Goal: Task Accomplishment & Management: Use online tool/utility

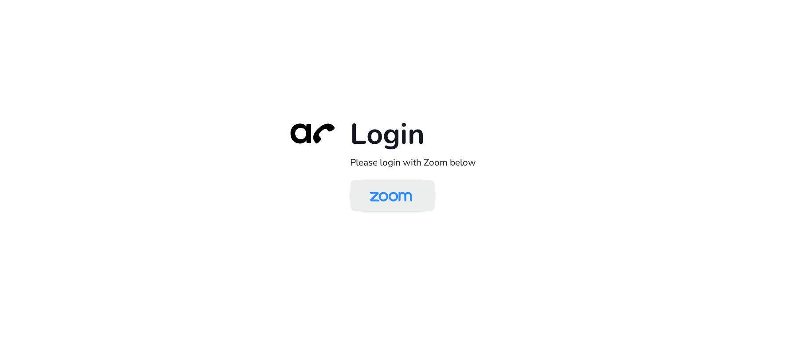
click at [416, 194] on img at bounding box center [390, 196] width 61 height 29
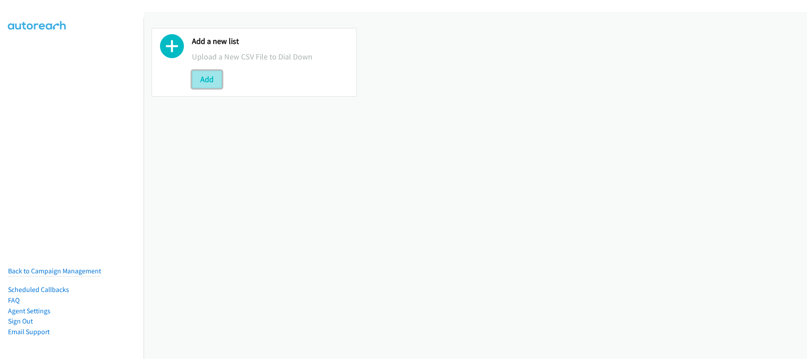
click at [219, 76] on button "Add" at bounding box center [207, 79] width 30 height 18
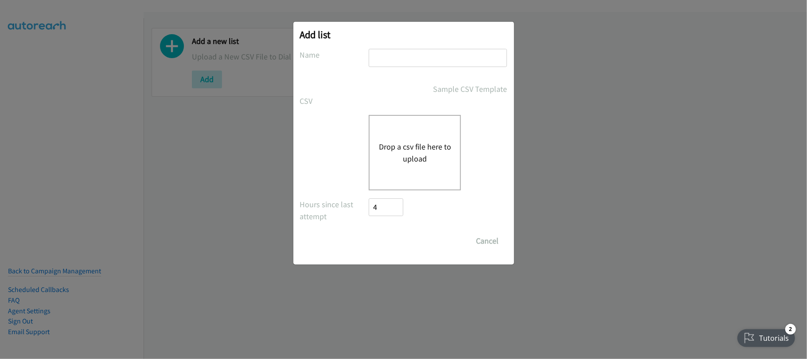
click at [392, 61] on input "text" at bounding box center [438, 58] width 138 height 18
click at [418, 59] on input "text" at bounding box center [438, 58] width 138 height 18
type input "SE"
click at [348, 167] on div "Drop a csv file here to upload" at bounding box center [403, 152] width 207 height 75
click at [414, 149] on button "Drop a csv file here to upload" at bounding box center [415, 153] width 73 height 24
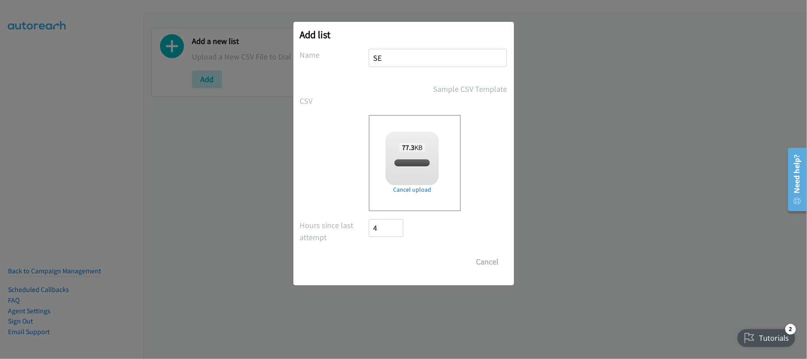
checkbox input "true"
click at [382, 258] on input "Save List" at bounding box center [392, 262] width 47 height 18
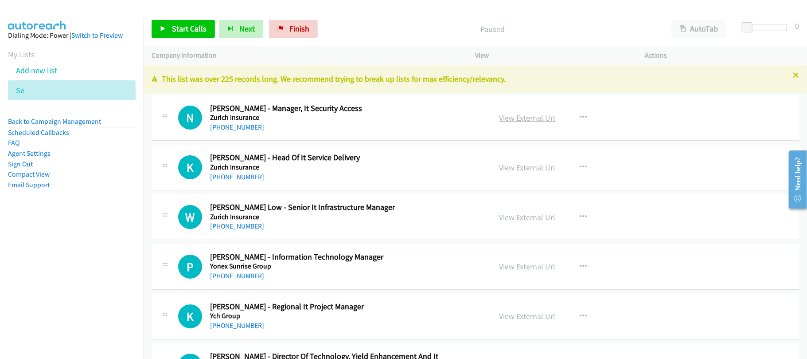
click at [519, 113] on link "View External Url" at bounding box center [528, 118] width 56 height 10
click at [528, 115] on link "View External Url" at bounding box center [528, 118] width 56 height 10
click at [243, 123] on link "[PHONE_NUMBER]" at bounding box center [237, 127] width 54 height 8
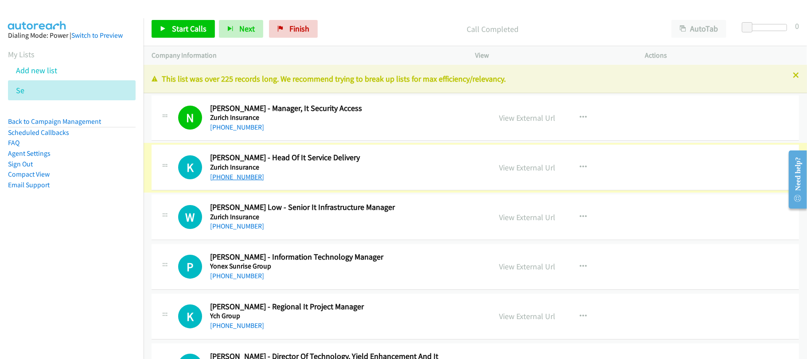
click at [249, 176] on link "[PHONE_NUMBER]" at bounding box center [237, 176] width 54 height 8
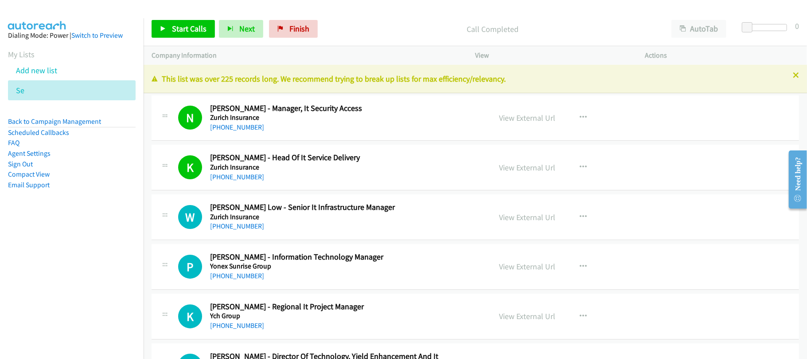
click at [322, 232] on div "W Callback Scheduled [PERSON_NAME] Low - Senior It Infrastructure Manager Zuric…" at bounding box center [476, 217] width 648 height 46
click at [236, 223] on link "[PHONE_NUMBER]" at bounding box center [237, 226] width 54 height 8
click at [319, 232] on div "W Callback Scheduled [PERSON_NAME] Low - Senior It Infrastructure Manager Zuric…" at bounding box center [476, 217] width 648 height 46
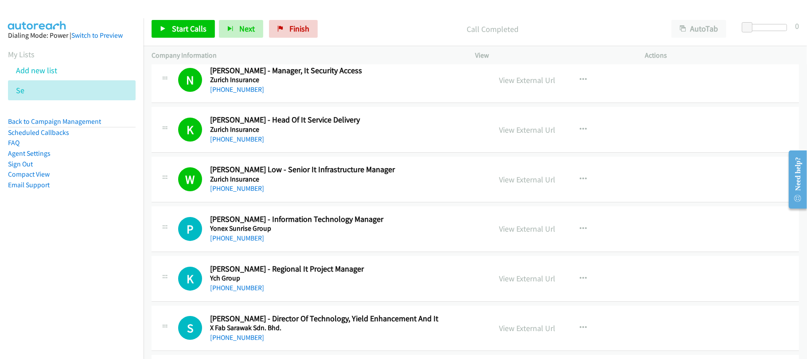
scroll to position [59, 0]
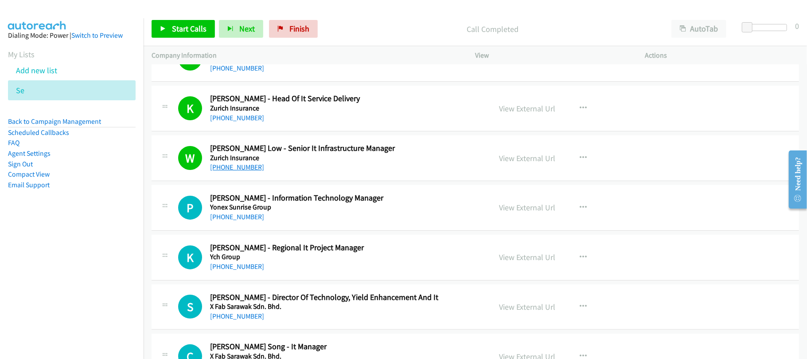
click at [249, 171] on link "[PHONE_NUMBER]" at bounding box center [237, 167] width 54 height 8
click at [258, 221] on link "[PHONE_NUMBER]" at bounding box center [237, 216] width 54 height 8
click at [325, 220] on div "[PHONE_NUMBER]" at bounding box center [344, 216] width 269 height 11
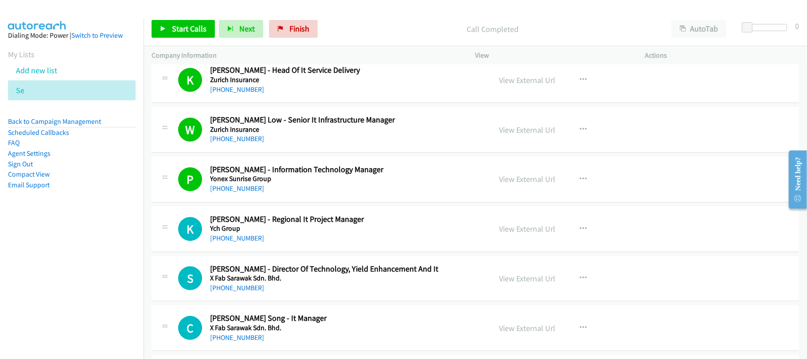
scroll to position [118, 0]
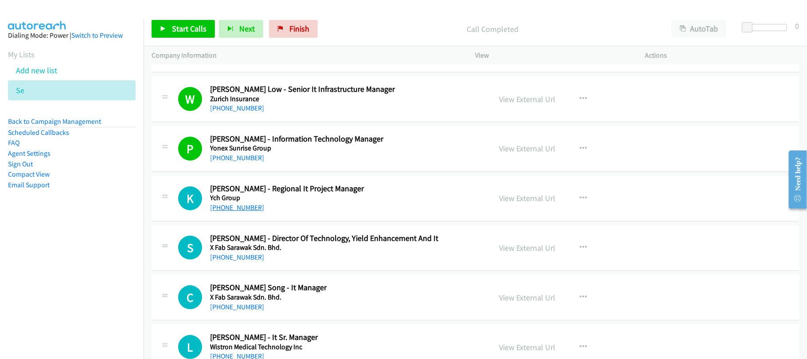
click at [249, 208] on link "[PHONE_NUMBER]" at bounding box center [237, 207] width 54 height 8
click at [339, 220] on div "K Callback Scheduled [PERSON_NAME] - Regional It Project Manager Ych Group Asia…" at bounding box center [476, 199] width 648 height 46
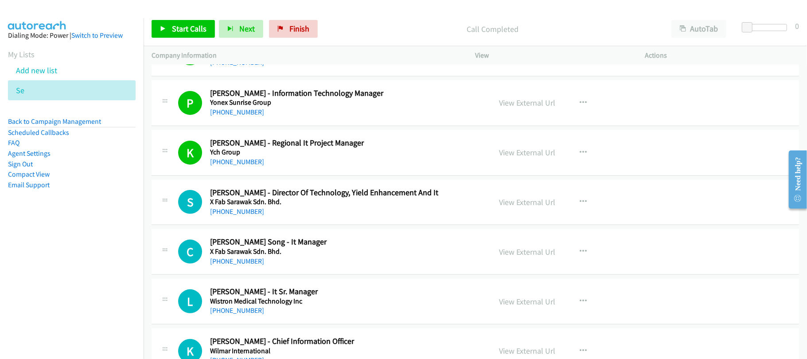
scroll to position [177, 0]
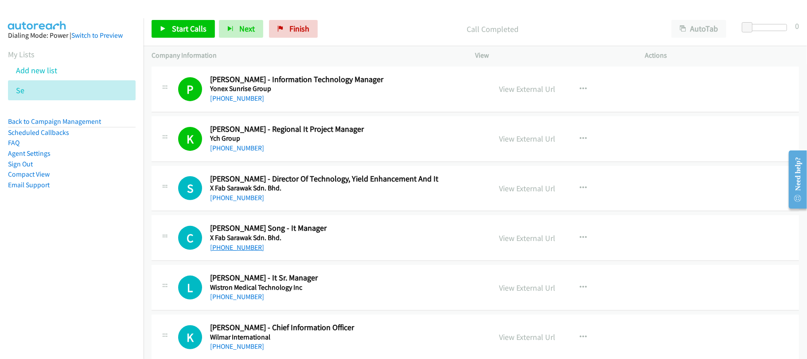
click at [240, 248] on link "[PHONE_NUMBER]" at bounding box center [237, 247] width 54 height 8
click at [332, 243] on div "[PHONE_NUMBER]" at bounding box center [344, 247] width 269 height 11
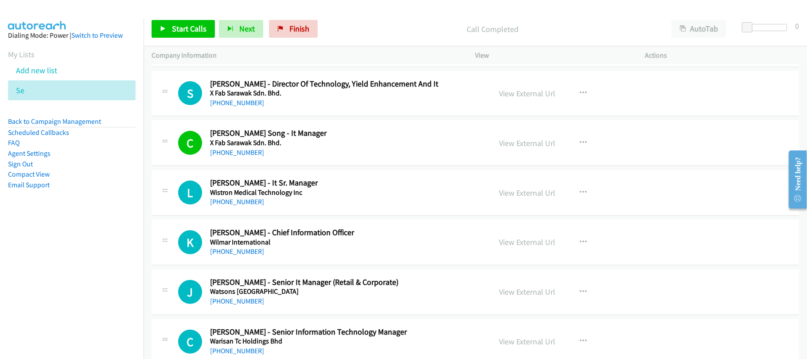
scroll to position [295, 0]
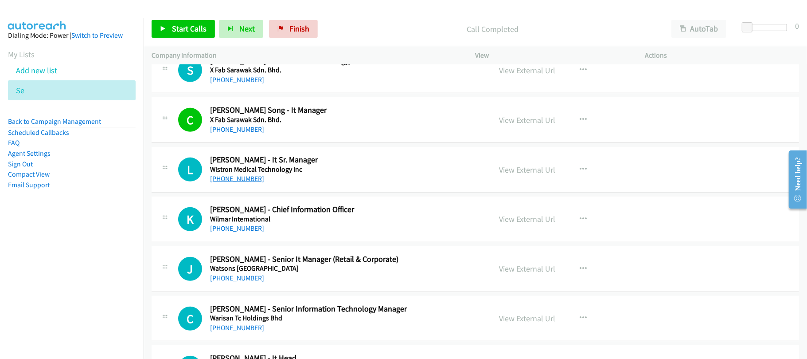
click at [248, 178] on link "[PHONE_NUMBER]" at bounding box center [237, 178] width 54 height 8
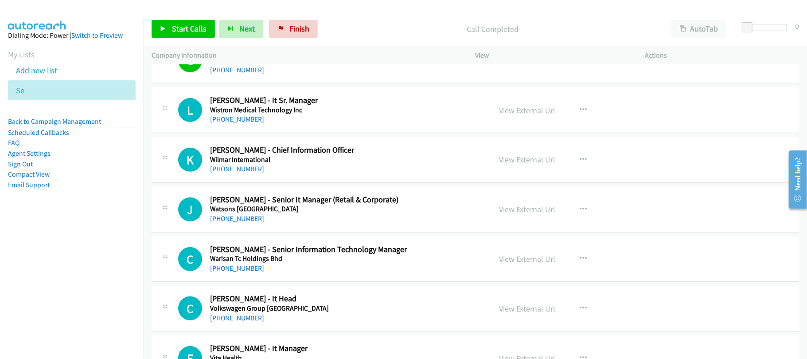
click at [300, 263] on h5 "Warisan Tc Holdings Bhd" at bounding box center [344, 258] width 269 height 9
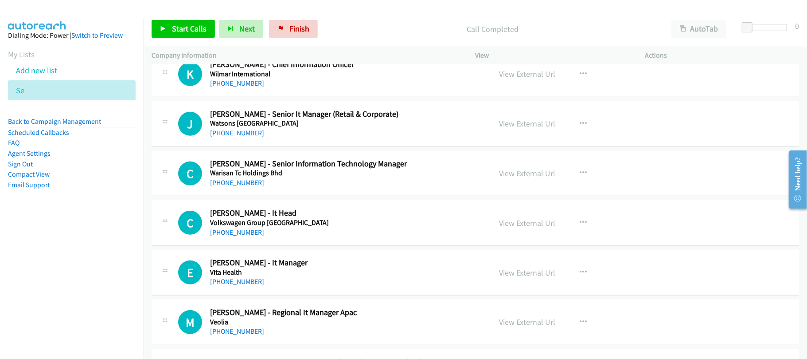
scroll to position [473, 0]
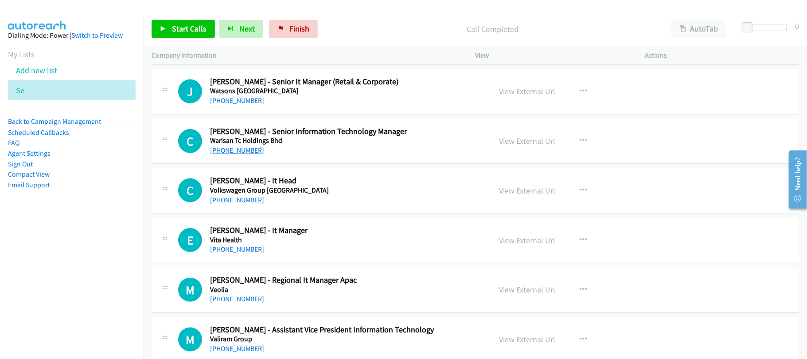
click at [243, 151] on link "[PHONE_NUMBER]" at bounding box center [237, 150] width 54 height 8
click at [219, 203] on link "[PHONE_NUMBER]" at bounding box center [237, 200] width 54 height 8
click at [245, 250] on link "[PHONE_NUMBER]" at bounding box center [237, 249] width 54 height 8
drag, startPoint x: 237, startPoint y: 302, endPoint x: 254, endPoint y: 301, distance: 16.9
click at [237, 302] on link "[PHONE_NUMBER]" at bounding box center [237, 298] width 54 height 8
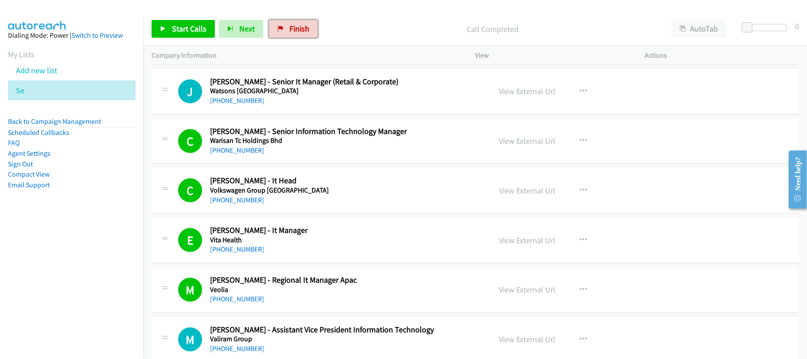
click at [310, 32] on link "Finish" at bounding box center [293, 29] width 49 height 18
click at [297, 19] on div "Start Calls Pause Next Finish Call Completed AutoTab AutoTab 0" at bounding box center [476, 29] width 664 height 34
click at [310, 34] on link "Finish" at bounding box center [293, 29] width 49 height 18
